Goal: Task Accomplishment & Management: Manage account settings

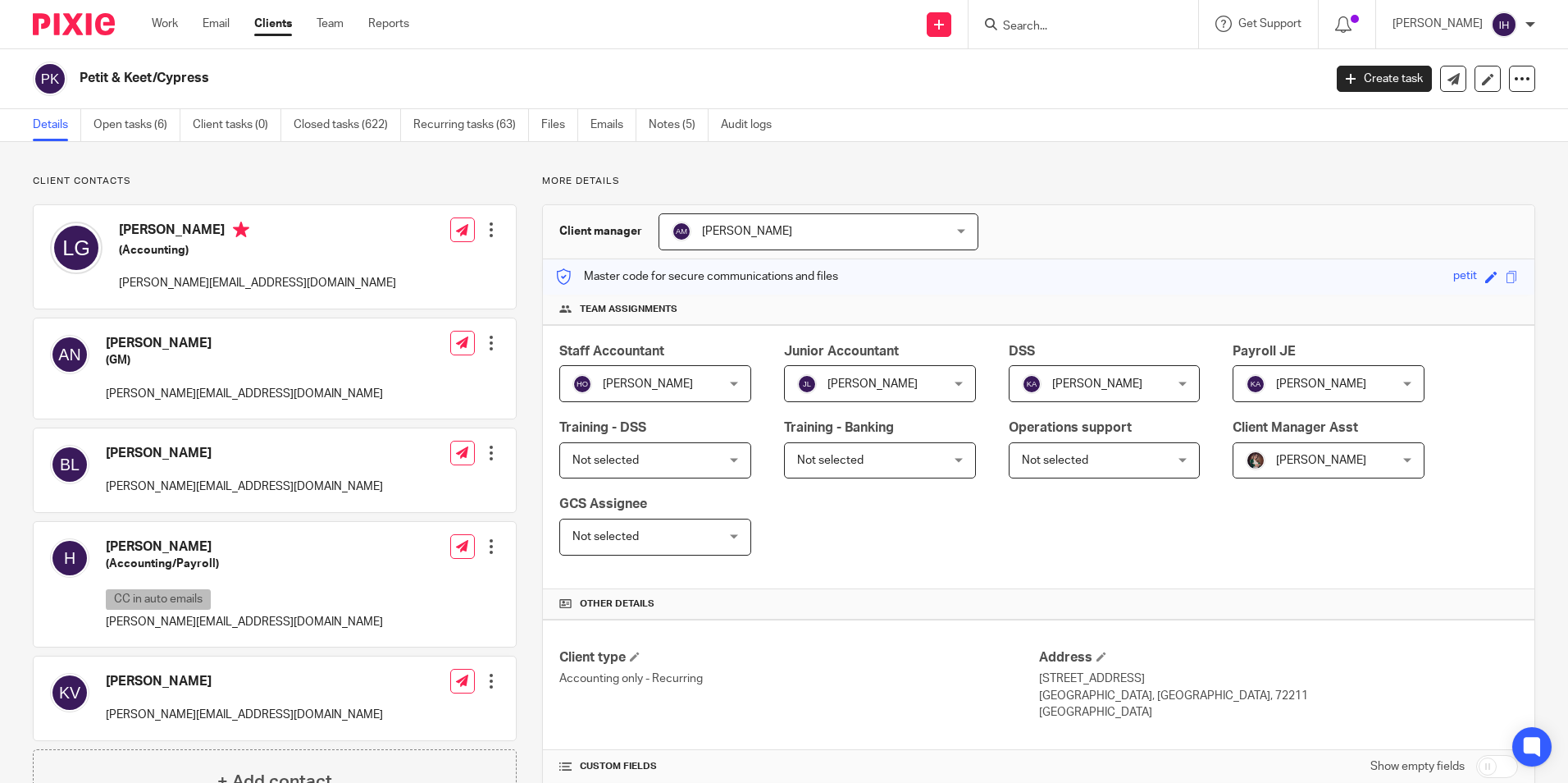
click at [75, 19] on img at bounding box center [73, 24] width 82 height 22
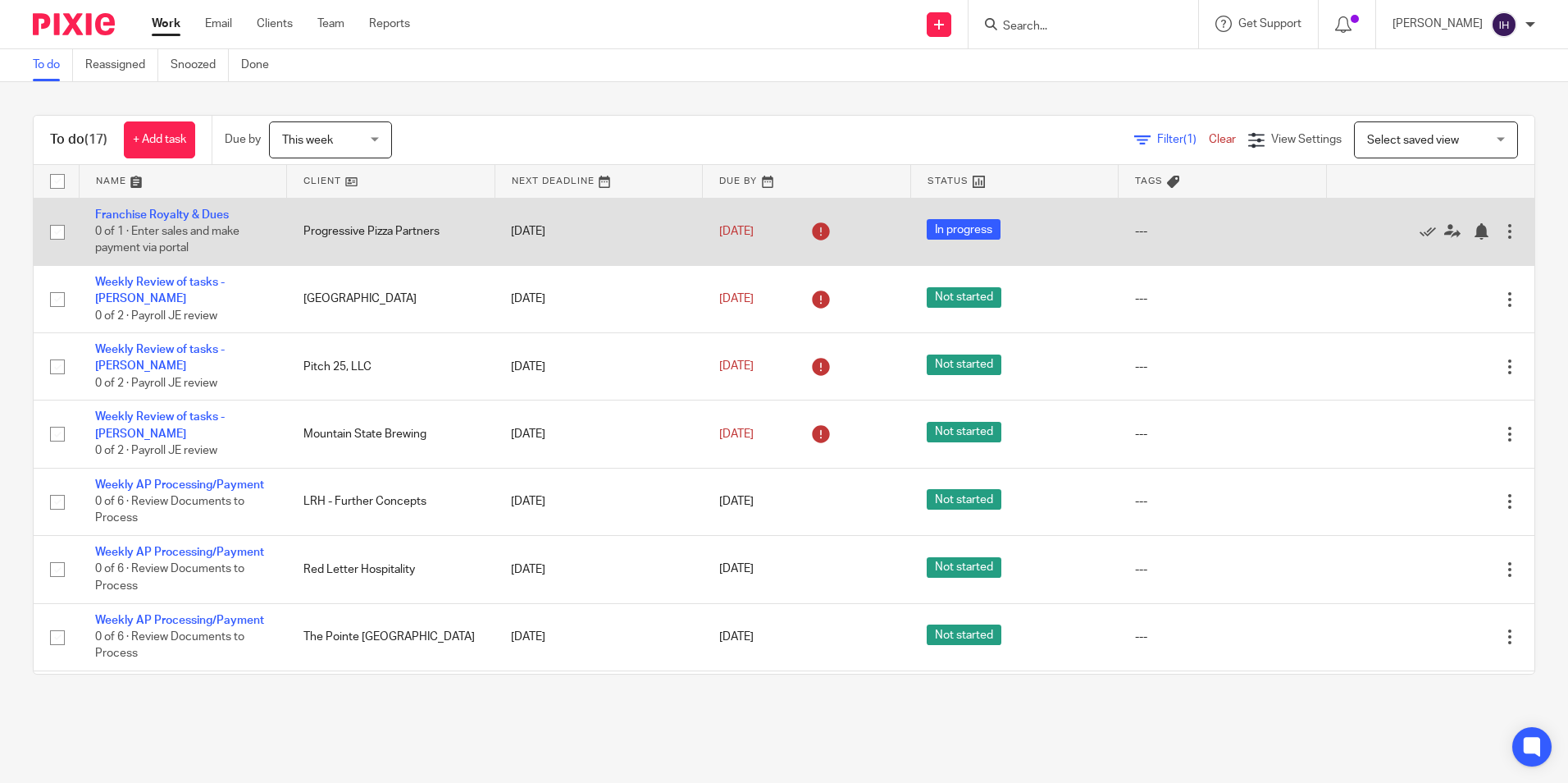
click at [65, 234] on input "checkbox" at bounding box center [57, 232] width 31 height 31
checkbox input "true"
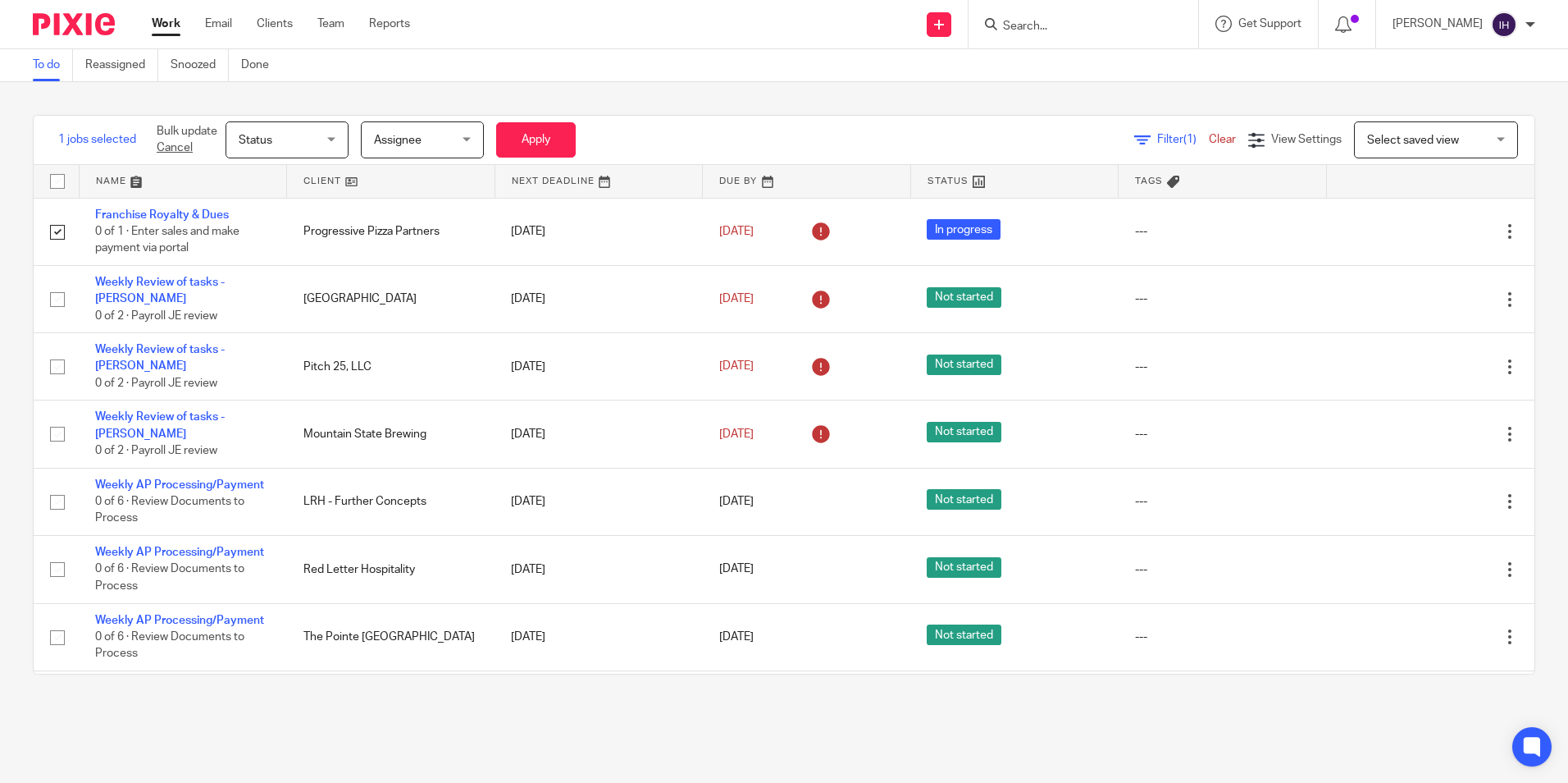
click at [332, 128] on div "Status Status" at bounding box center [287, 140] width 123 height 37
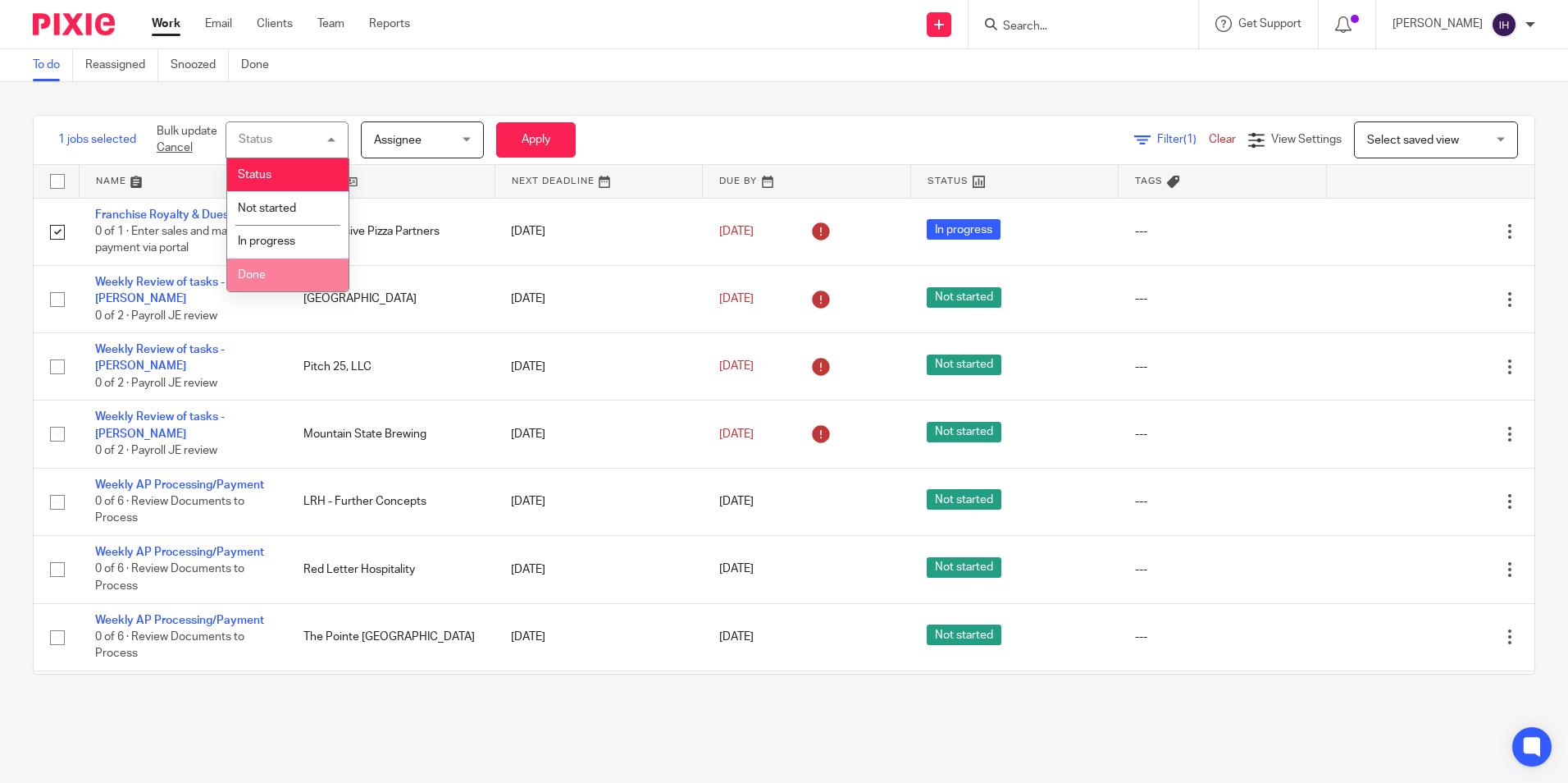
click at [285, 266] on li "Done" at bounding box center [288, 275] width 121 height 34
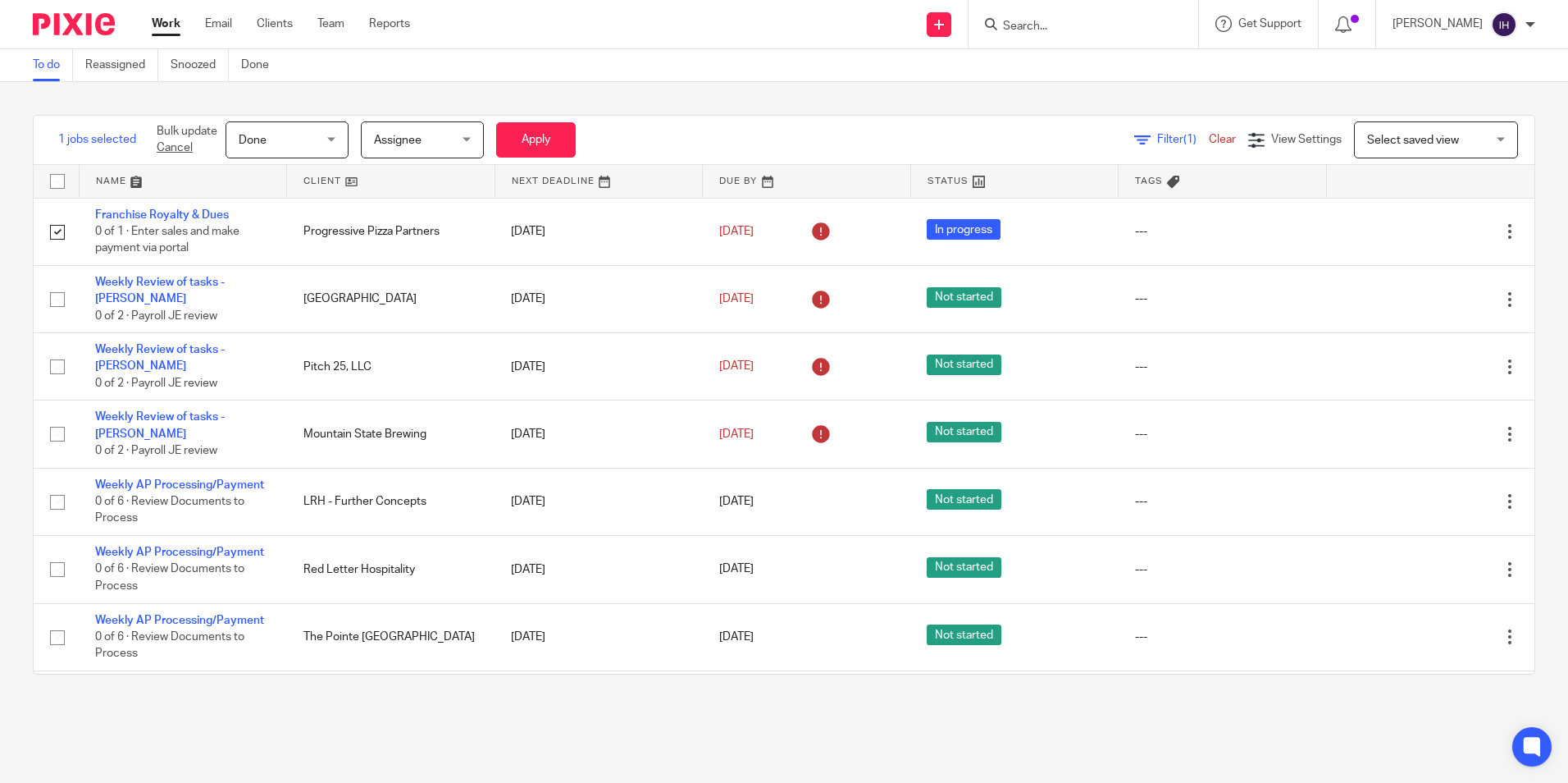
click at [471, 129] on div "Assignee Assignee" at bounding box center [423, 140] width 123 height 37
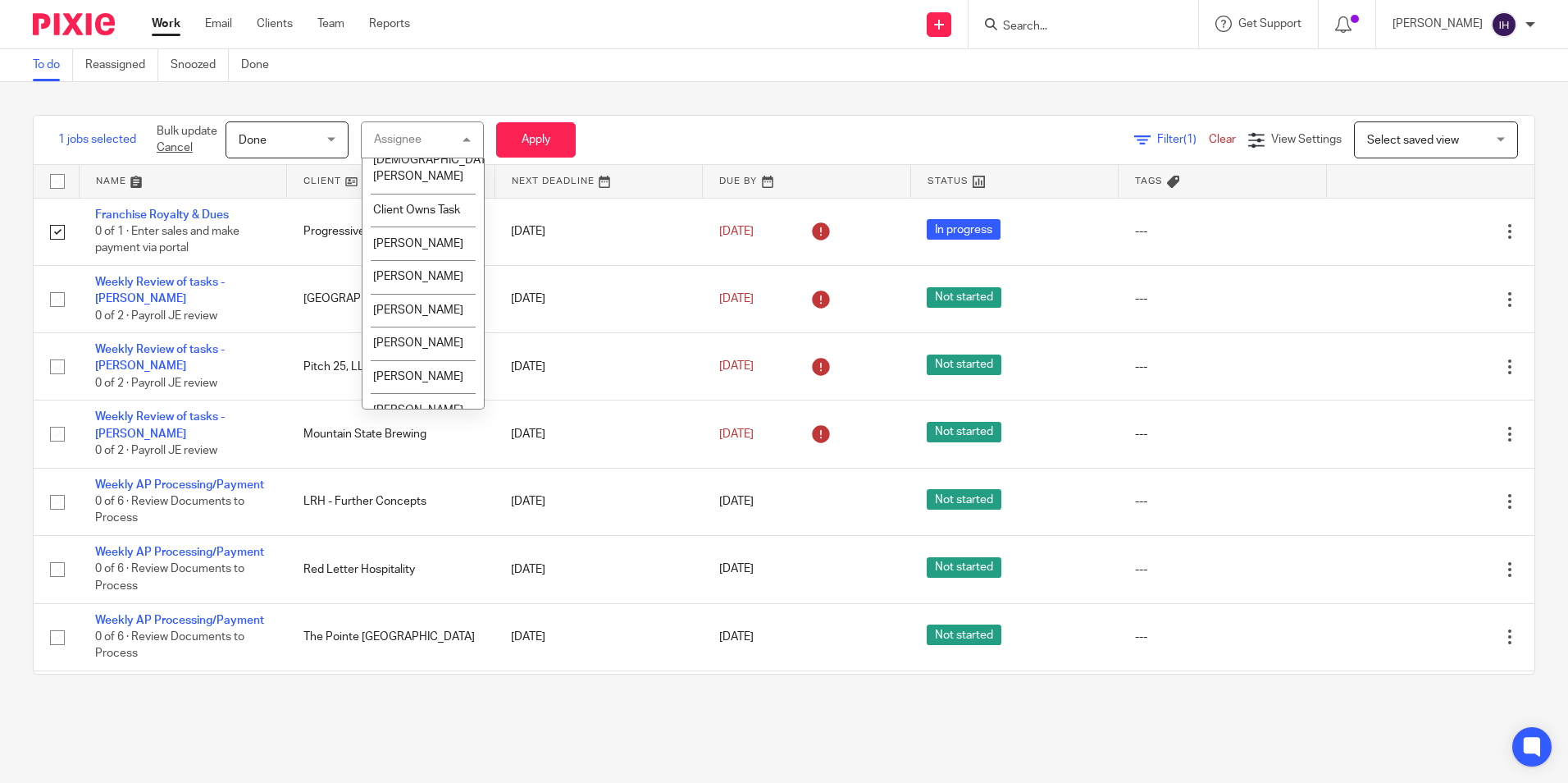
scroll to position [738, 0]
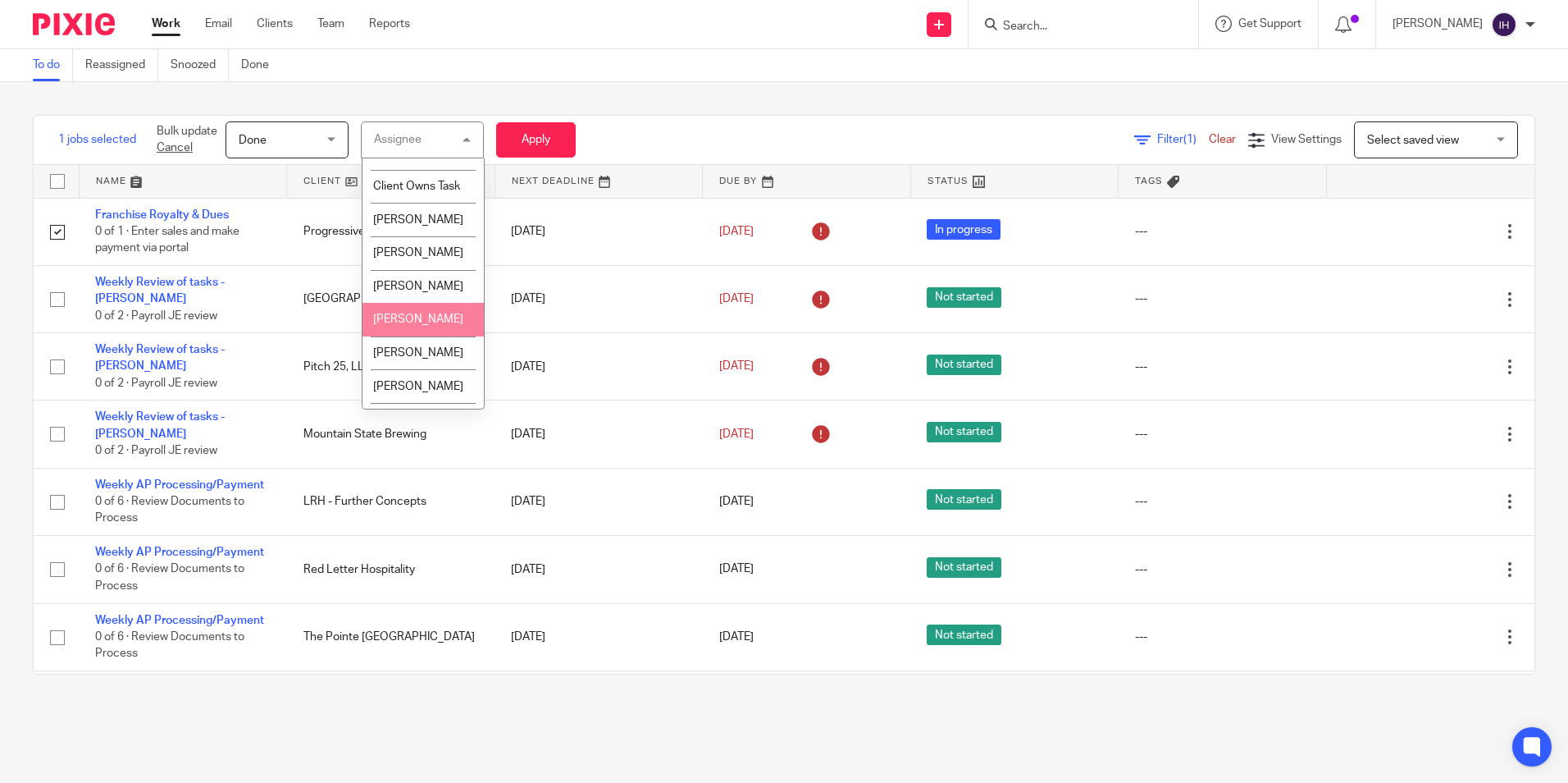
click at [408, 323] on li "[PERSON_NAME]" at bounding box center [423, 320] width 121 height 34
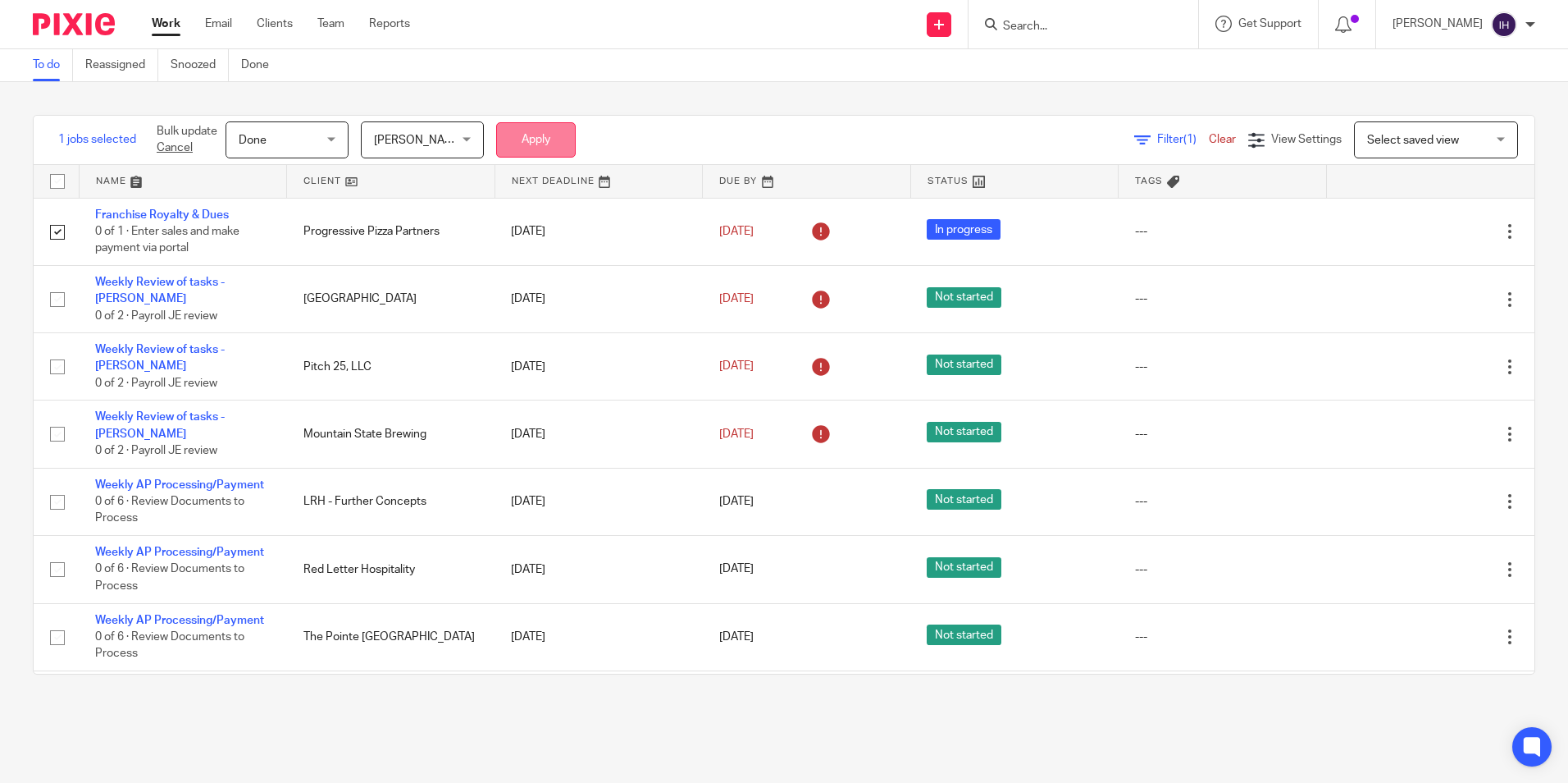
click at [517, 153] on button "Apply" at bounding box center [536, 140] width 79 height 35
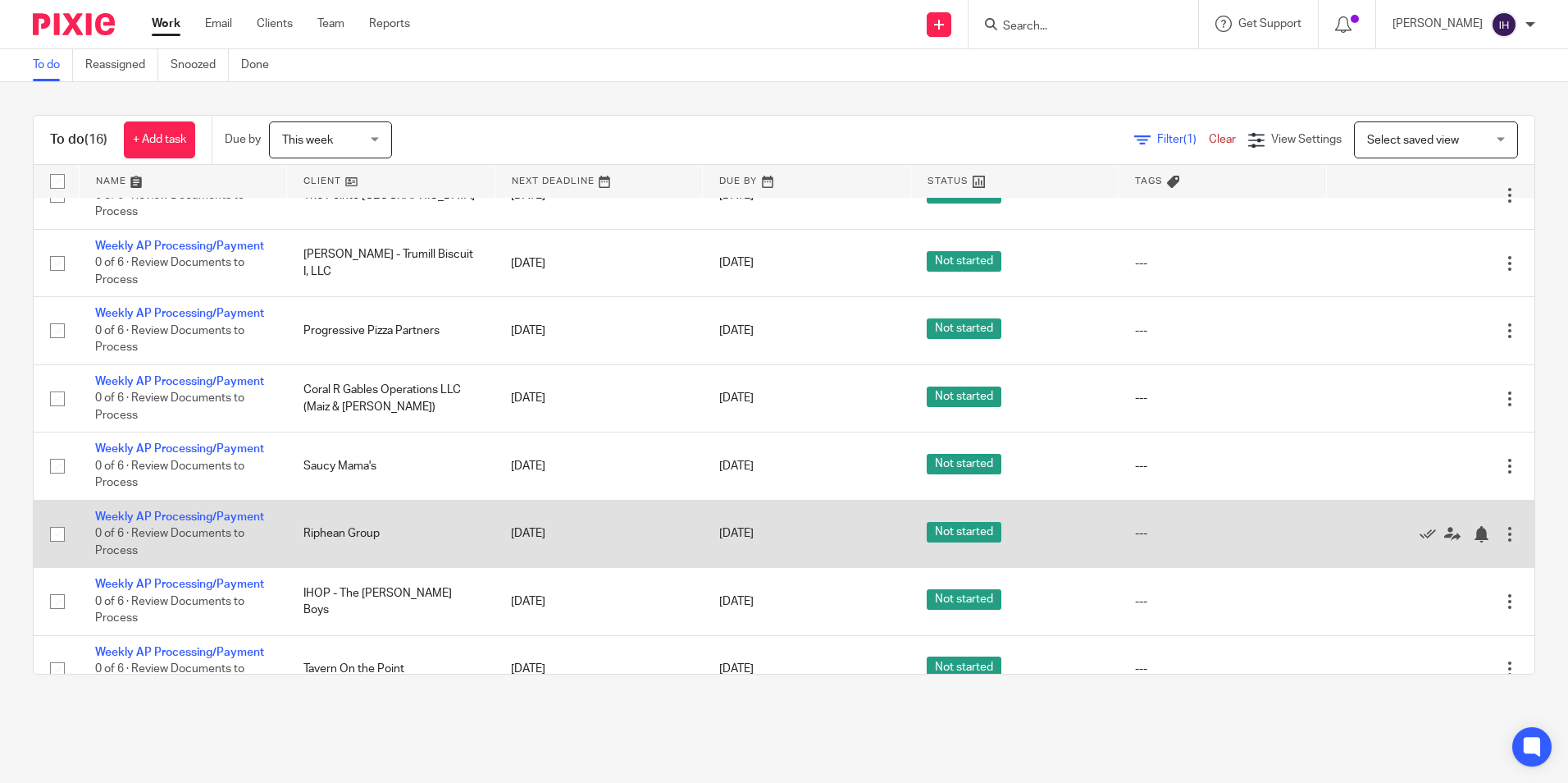
scroll to position [579, 0]
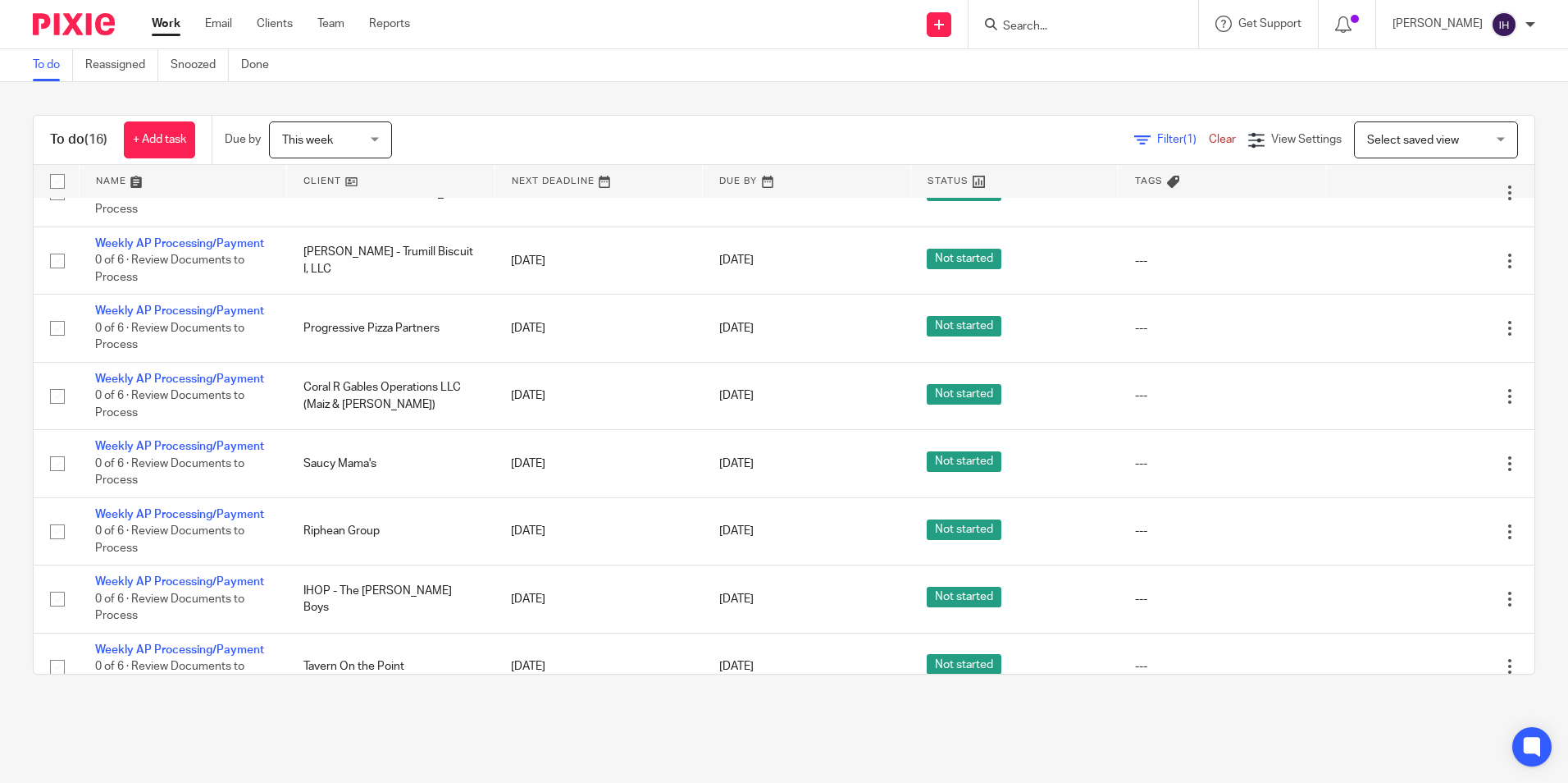
click at [1035, 21] on input "Search" at bounding box center [1075, 27] width 148 height 15
type input "ihop"
click button "submit" at bounding box center [0, 0] width 0 height 0
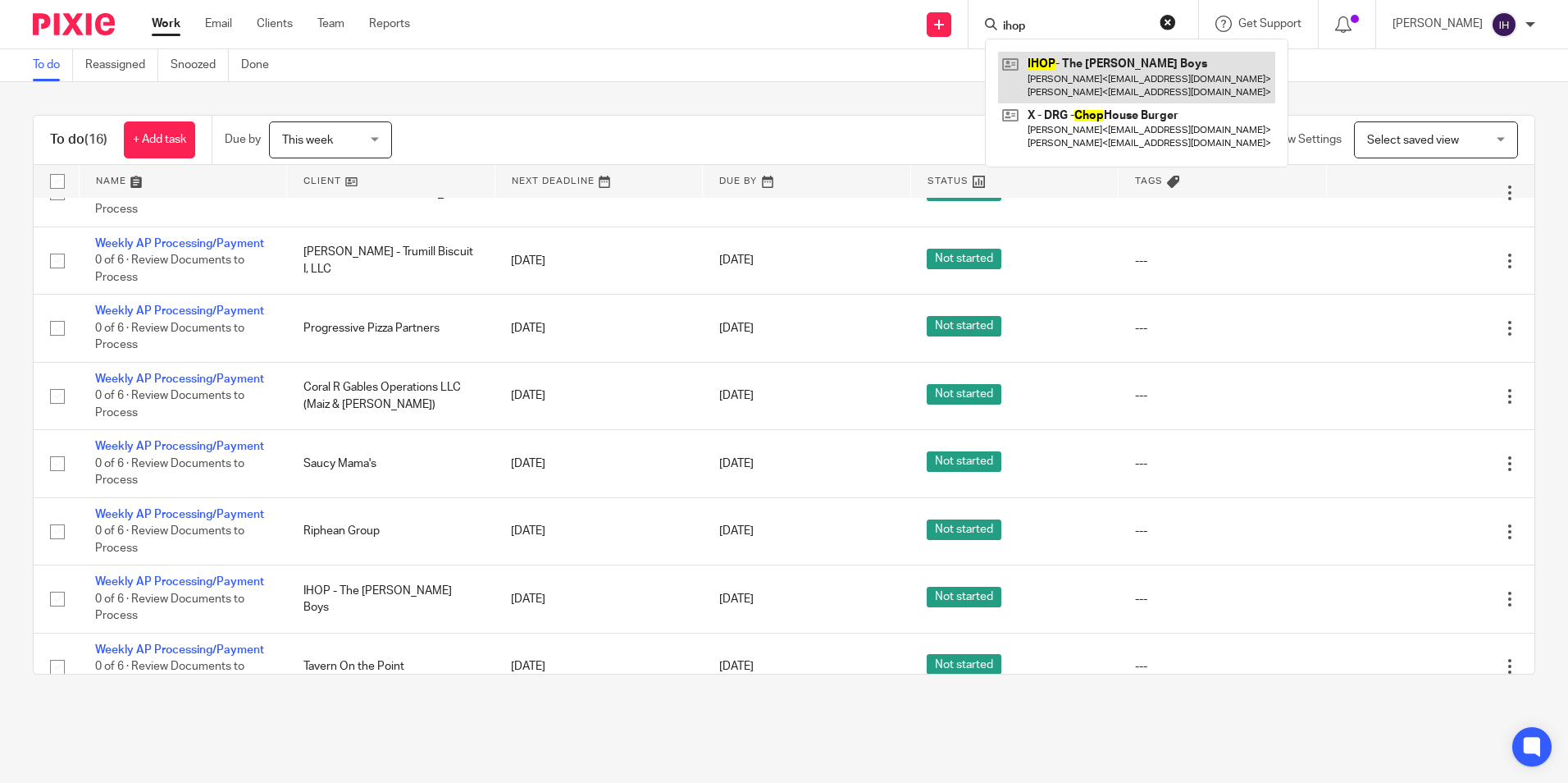
click at [1075, 65] on link at bounding box center [1136, 77] width 277 height 51
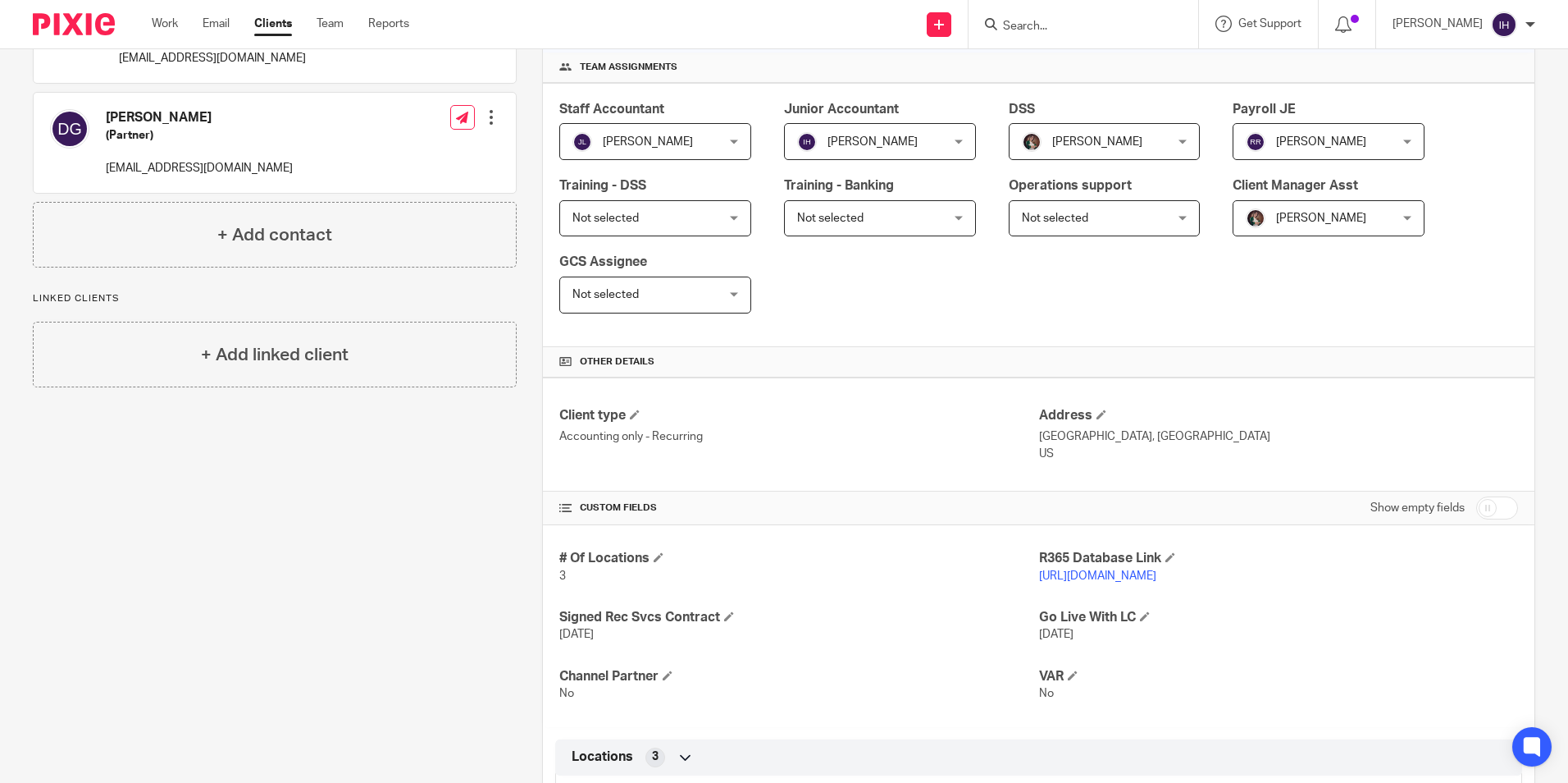
scroll to position [246, 0]
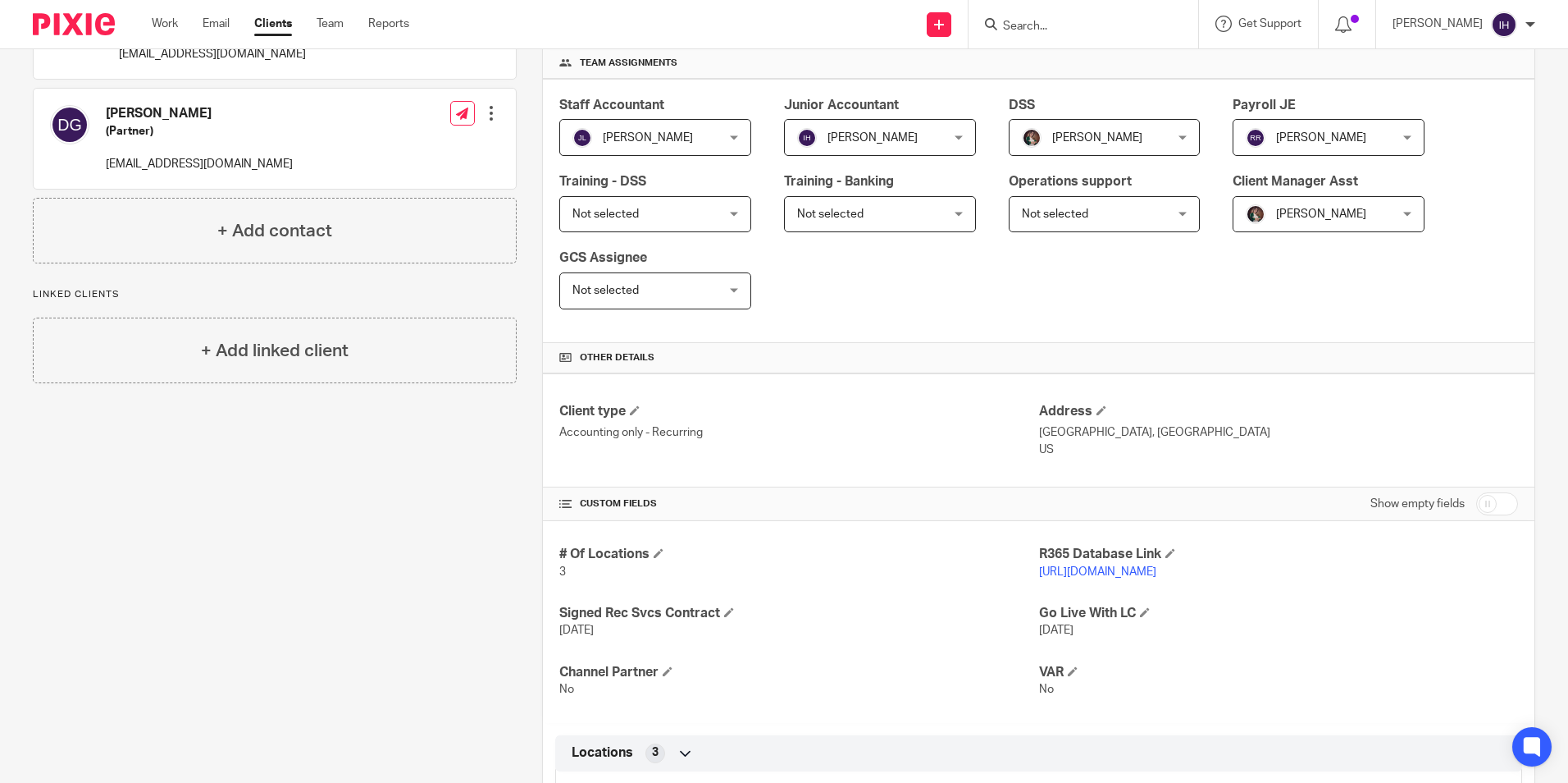
click at [1144, 567] on link "https://goldnerboys.restaurant365.com" at bounding box center [1097, 572] width 117 height 12
click at [1050, 9] on div at bounding box center [1083, 24] width 229 height 48
click at [1049, 12] on div at bounding box center [1083, 24] width 229 height 48
click at [1053, 22] on input "Search" at bounding box center [1075, 27] width 148 height 15
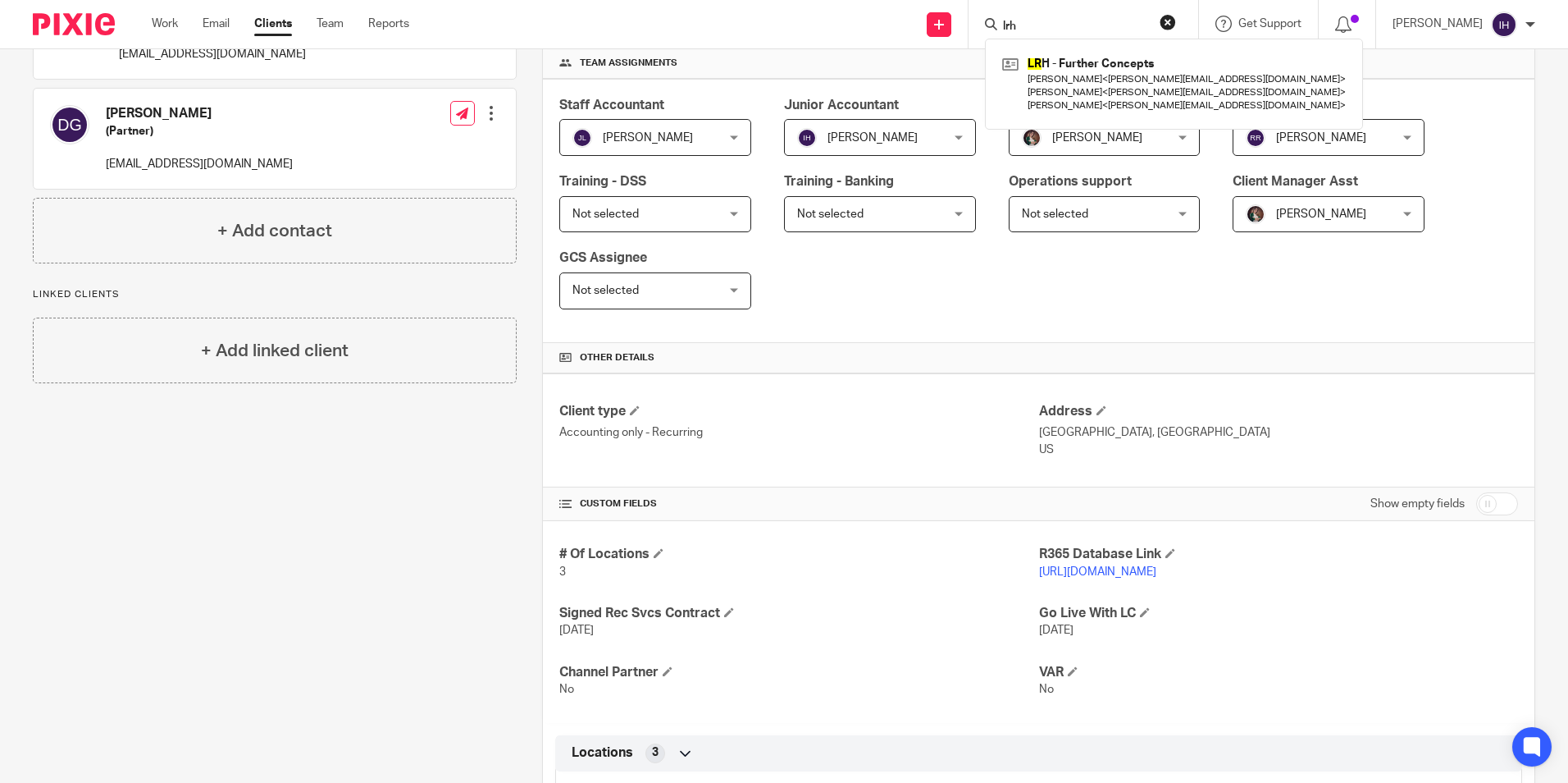
type input "lrh"
click button "submit" at bounding box center [0, 0] width 0 height 0
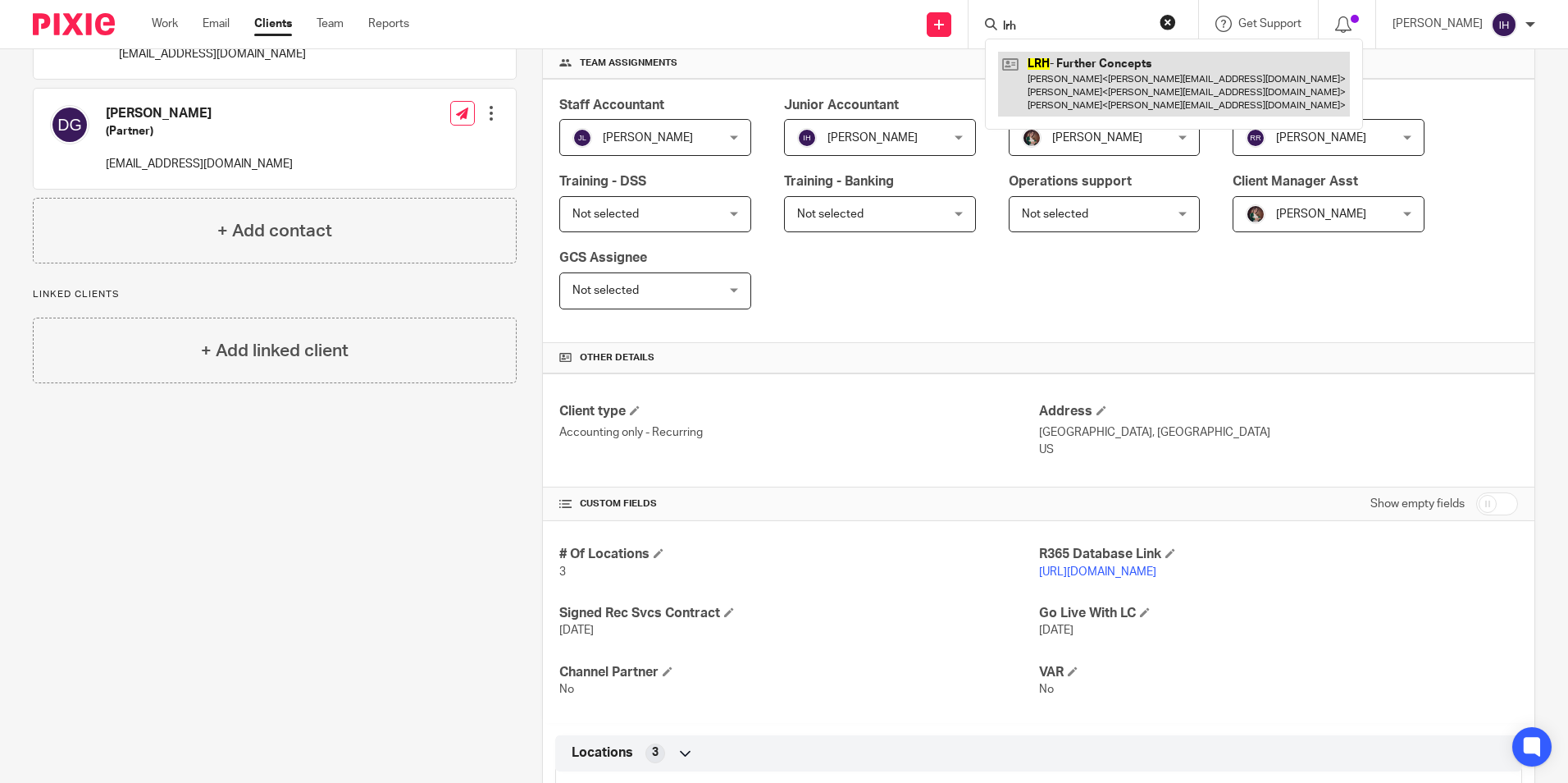
click at [1040, 98] on link at bounding box center [1173, 84] width 352 height 65
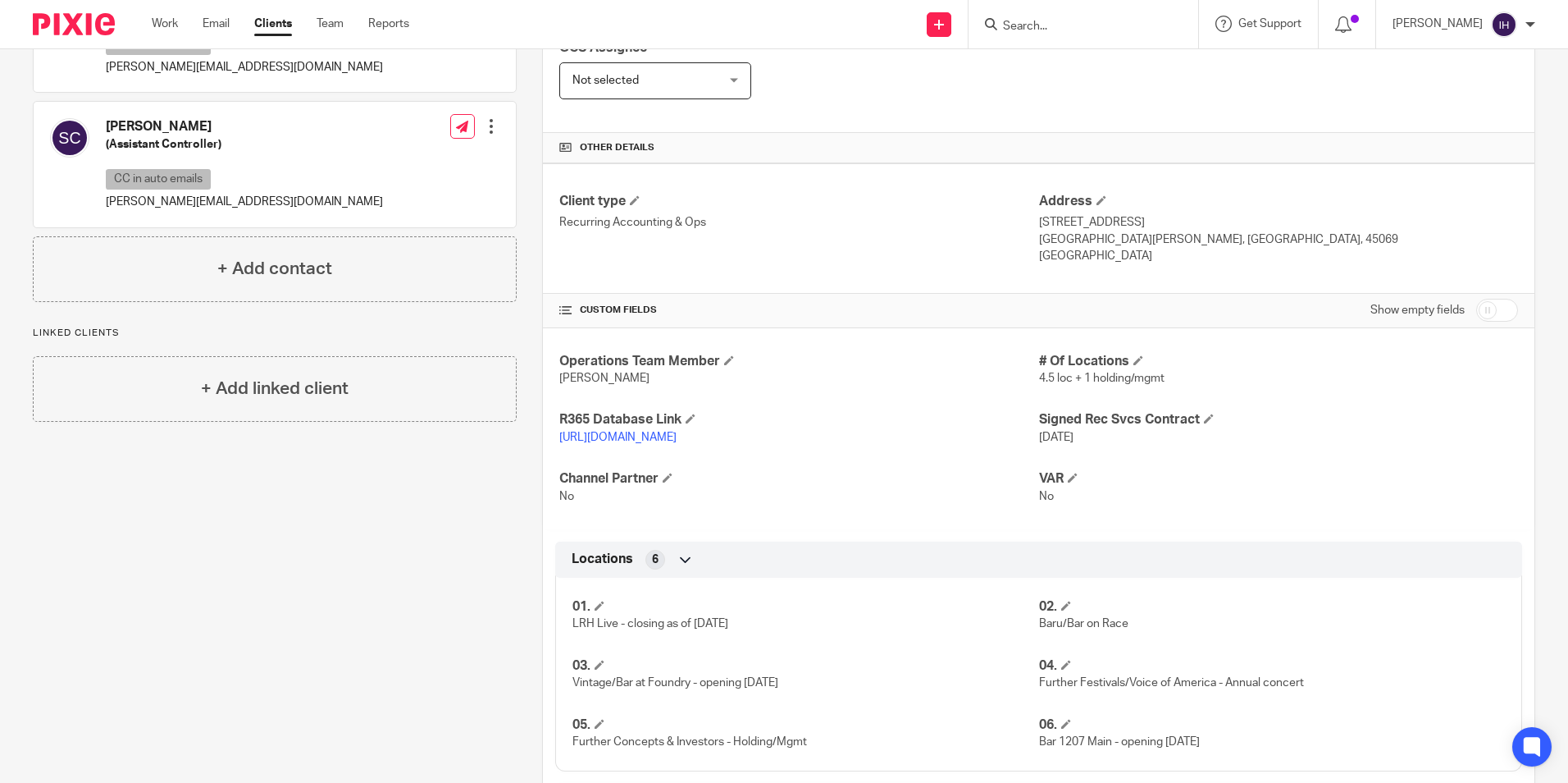
scroll to position [328, 0]
